Goal: Task Accomplishment & Management: Use online tool/utility

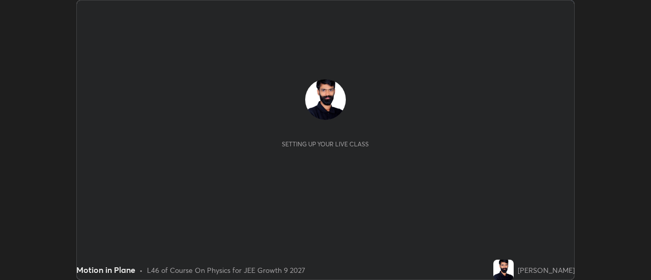
scroll to position [280, 651]
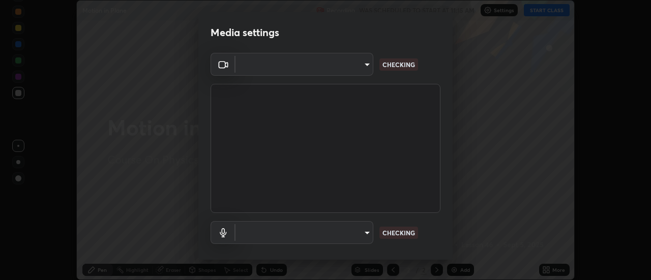
click at [453, 271] on div "Media settings ​ CHECKING ​ CHECKING 1 / 5 Next" at bounding box center [325, 140] width 651 height 280
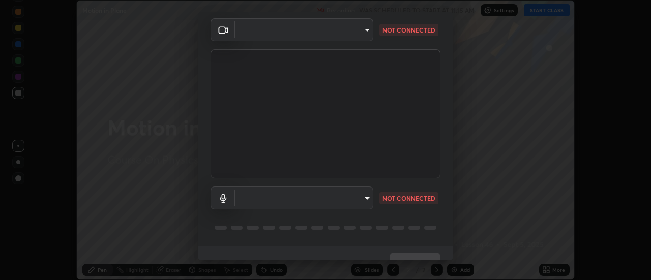
scroll to position [53, 0]
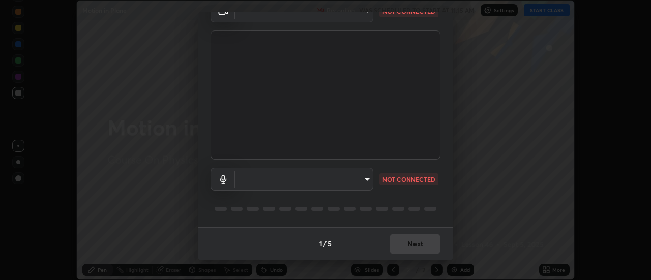
click at [279, 120] on video at bounding box center [326, 95] width 230 height 129
click at [156, 242] on div "Media settings ​ NOT CONNECTED ​ NOT CONNECTED 1 / 5 Next" at bounding box center [325, 140] width 651 height 280
click at [367, 179] on body "Erase all Motion in Plane Recording WAS SCHEDULED TO START AT 11:15 AM Settings…" at bounding box center [325, 140] width 651 height 280
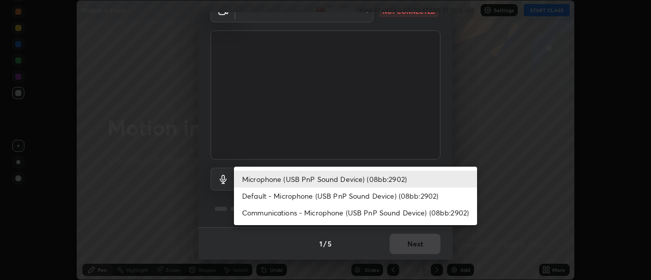
click at [370, 196] on li "Default - Microphone (USB PnP Sound Device) (08bb:2902)" at bounding box center [355, 196] width 243 height 17
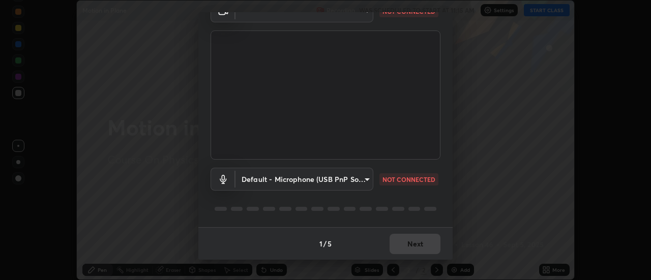
type input "default"
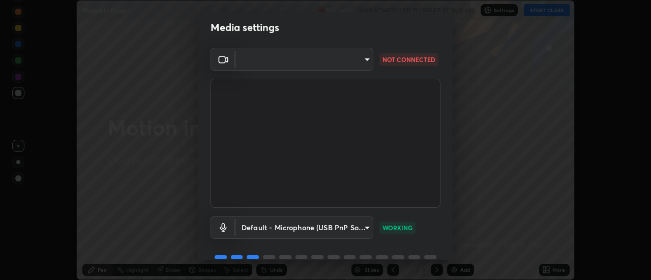
scroll to position [0, 0]
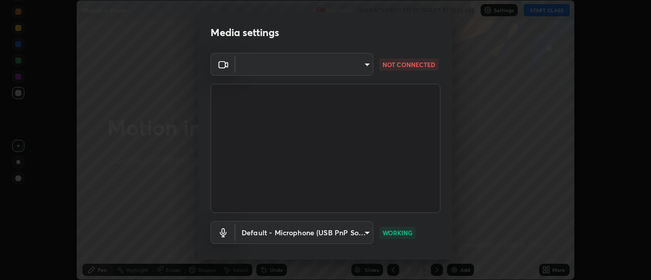
click at [365, 66] on body "Erase all Motion in Plane Recording WAS SCHEDULED TO START AT 11:15 AM Settings…" at bounding box center [325, 140] width 651 height 280
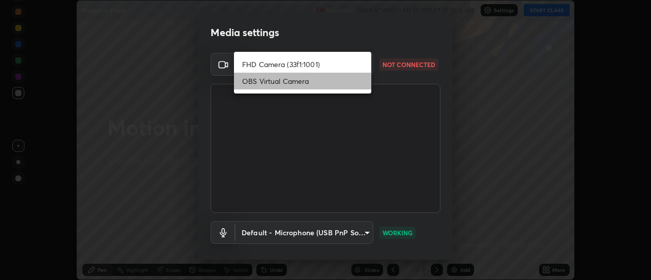
click at [301, 79] on li "OBS Virtual Camera" at bounding box center [302, 81] width 137 height 17
type input "bf087edaad76fb933405f3fc508db2f42cd5a86c61901cd459887098bbcc0c55"
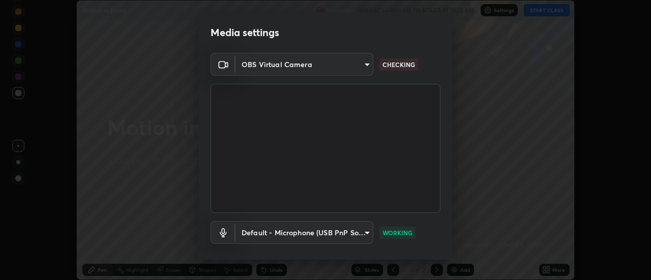
scroll to position [53, 0]
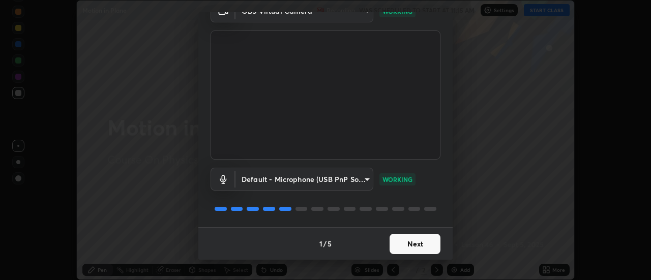
click at [364, 177] on body "Erase all Motion in Plane Recording WAS SCHEDULED TO START AT 11:15 AM Settings…" at bounding box center [325, 140] width 651 height 280
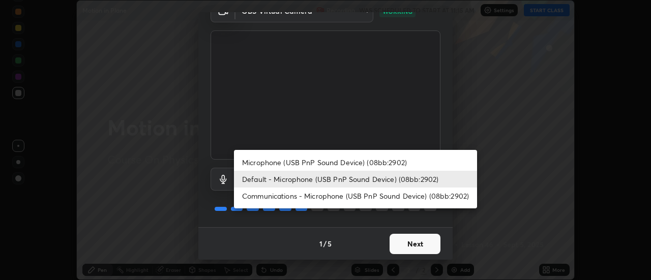
click at [355, 223] on div at bounding box center [325, 140] width 651 height 280
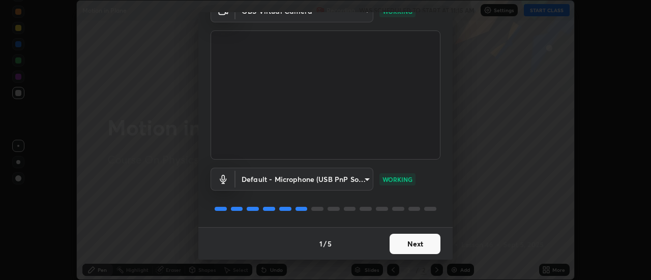
click at [403, 243] on button "Next" at bounding box center [415, 244] width 51 height 20
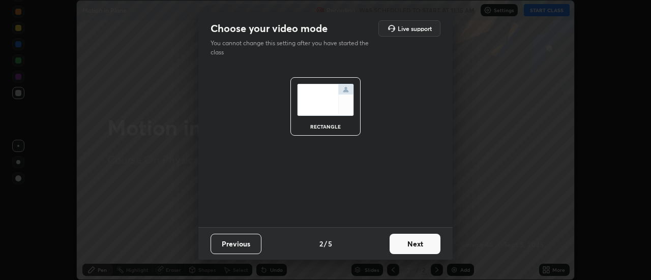
click at [407, 247] on button "Next" at bounding box center [415, 244] width 51 height 20
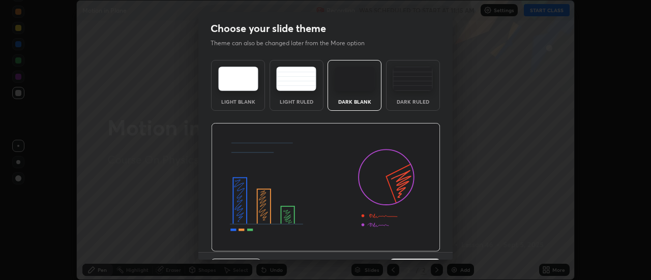
click at [406, 243] on img at bounding box center [325, 187] width 229 height 129
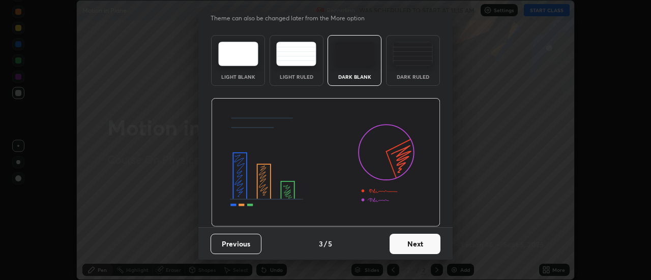
click at [398, 218] on img at bounding box center [325, 162] width 229 height 129
click at [404, 244] on button "Next" at bounding box center [415, 244] width 51 height 20
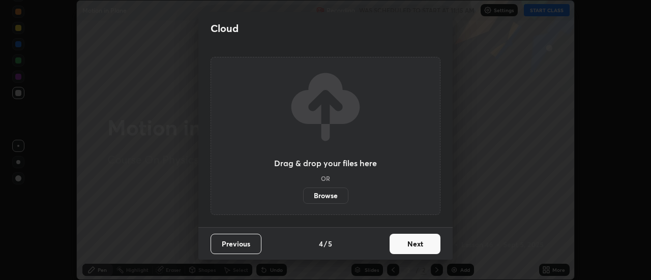
scroll to position [0, 0]
click at [406, 246] on button "Next" at bounding box center [415, 244] width 51 height 20
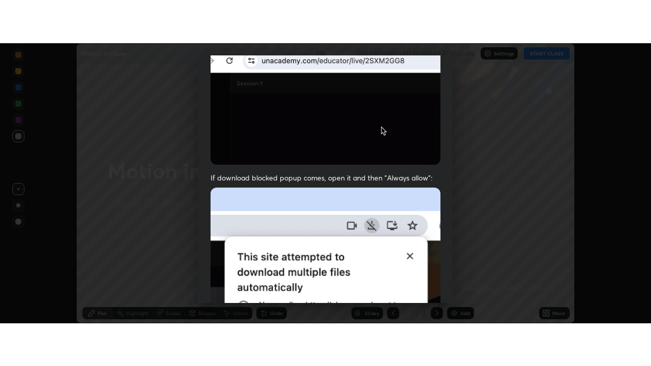
scroll to position [261, 0]
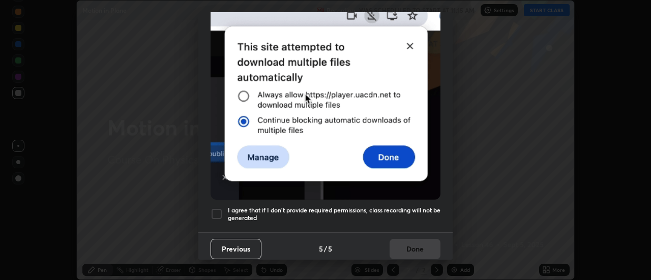
click at [219, 208] on div at bounding box center [217, 214] width 12 height 12
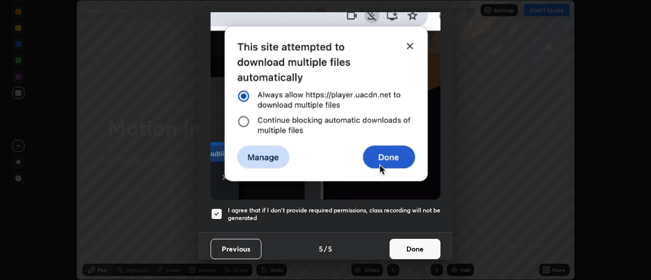
click at [412, 242] on button "Done" at bounding box center [415, 249] width 51 height 20
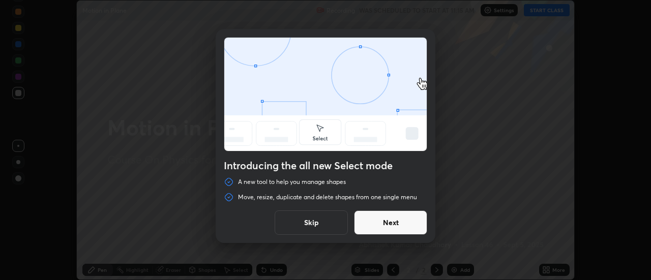
click at [305, 223] on button "Skip" at bounding box center [311, 223] width 73 height 24
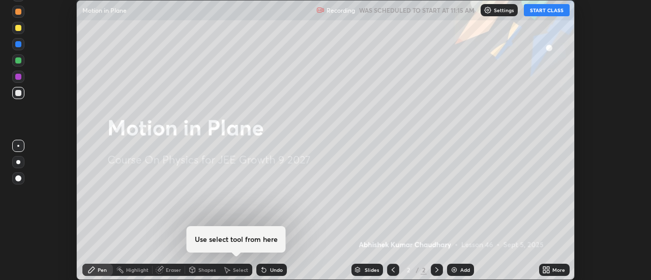
click at [458, 269] on img at bounding box center [454, 270] width 8 height 8
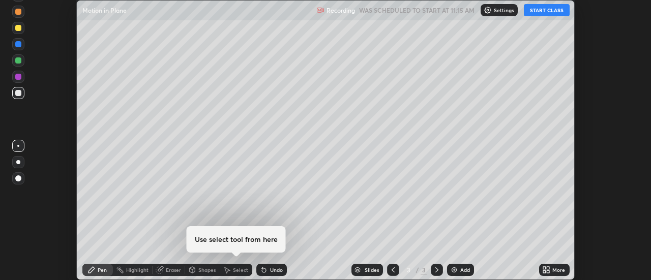
click at [548, 271] on icon at bounding box center [549, 272] width 3 height 3
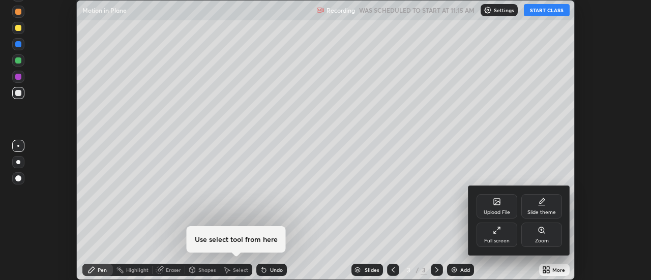
click at [488, 235] on div "Full screen" at bounding box center [497, 235] width 41 height 24
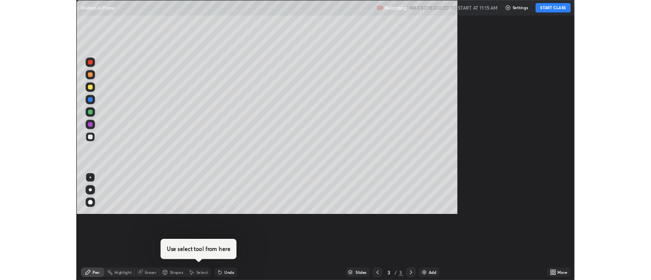
scroll to position [366, 651]
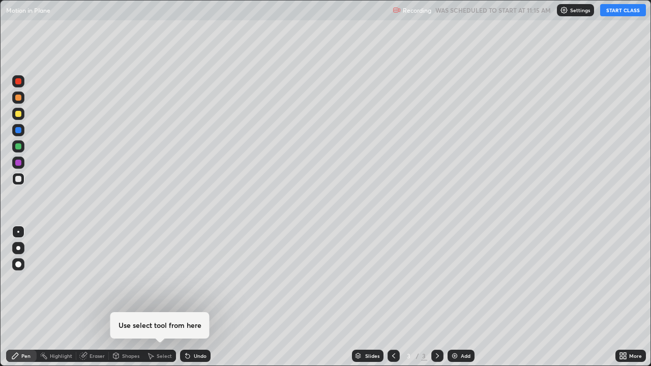
click at [621, 9] on button "START CLASS" at bounding box center [623, 10] width 46 height 12
click at [620, 13] on button "START CLASS" at bounding box center [623, 10] width 46 height 12
click at [617, 11] on button "START CLASS" at bounding box center [623, 10] width 46 height 12
click at [616, 13] on button "START CLASS" at bounding box center [623, 10] width 46 height 12
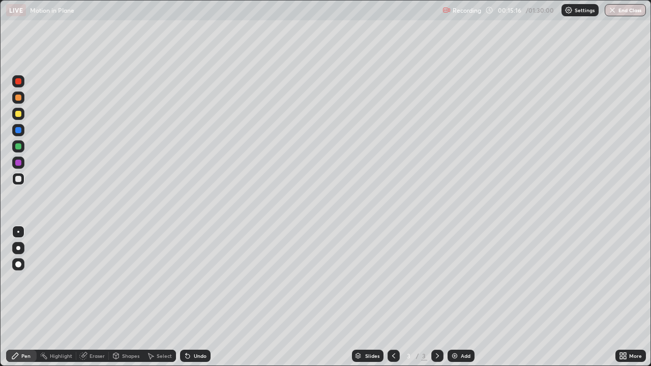
click at [627, 11] on button "End Class" at bounding box center [625, 10] width 41 height 12
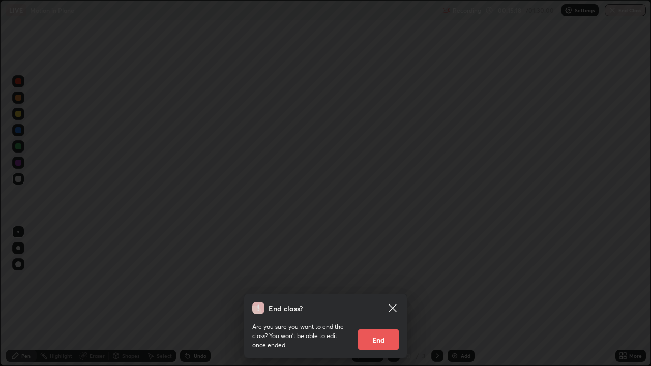
click at [381, 280] on button "End" at bounding box center [378, 340] width 41 height 20
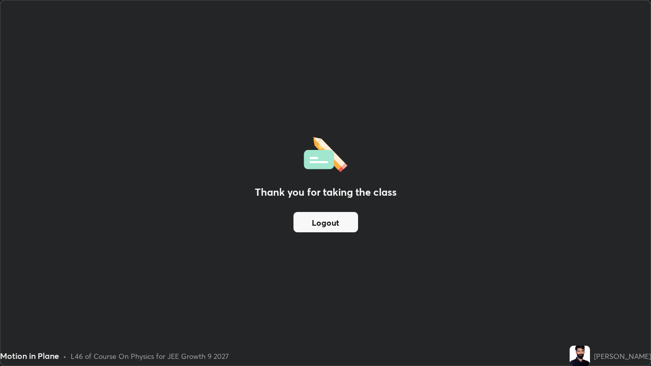
click at [495, 111] on div "Thank you for taking the class Logout" at bounding box center [326, 183] width 650 height 365
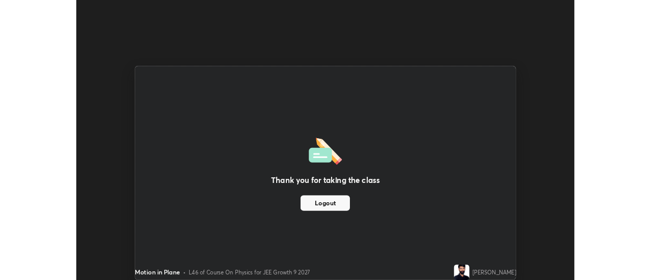
scroll to position [50605, 50234]
